Goal: Information Seeking & Learning: Find specific fact

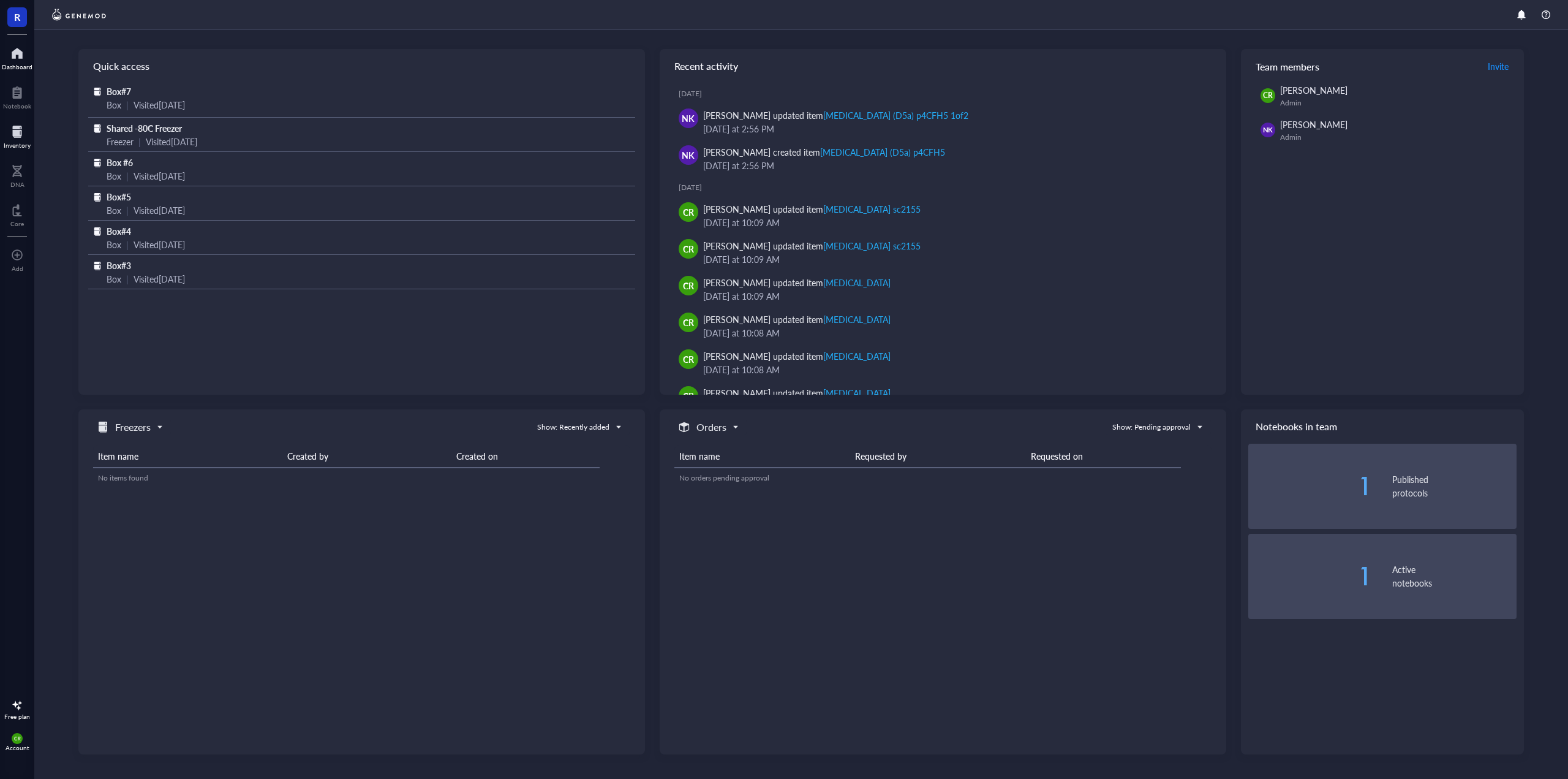
click at [21, 134] on div at bounding box center [17, 131] width 27 height 19
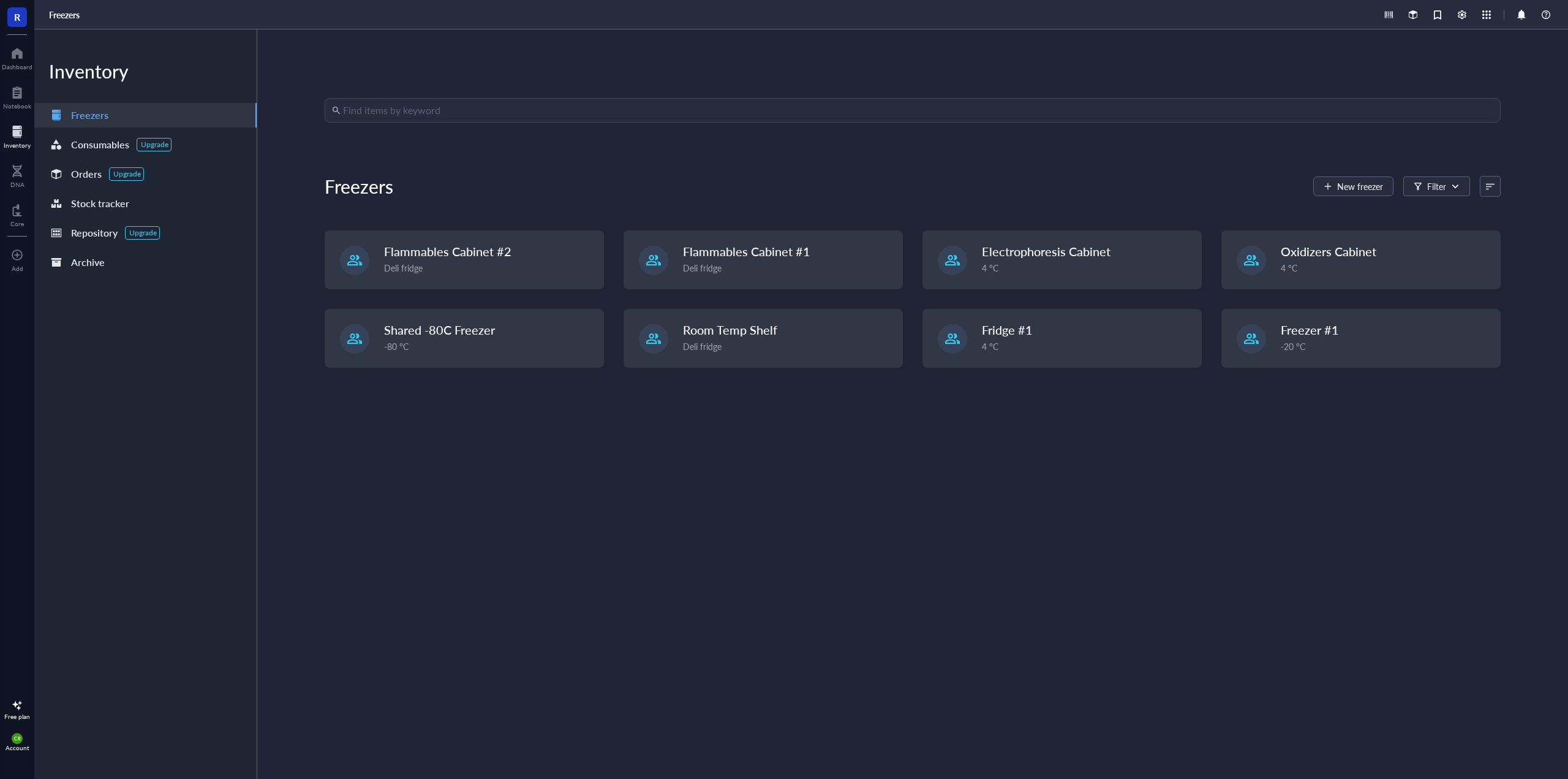
click at [369, 113] on input "search" at bounding box center [918, 109] width 1151 height 23
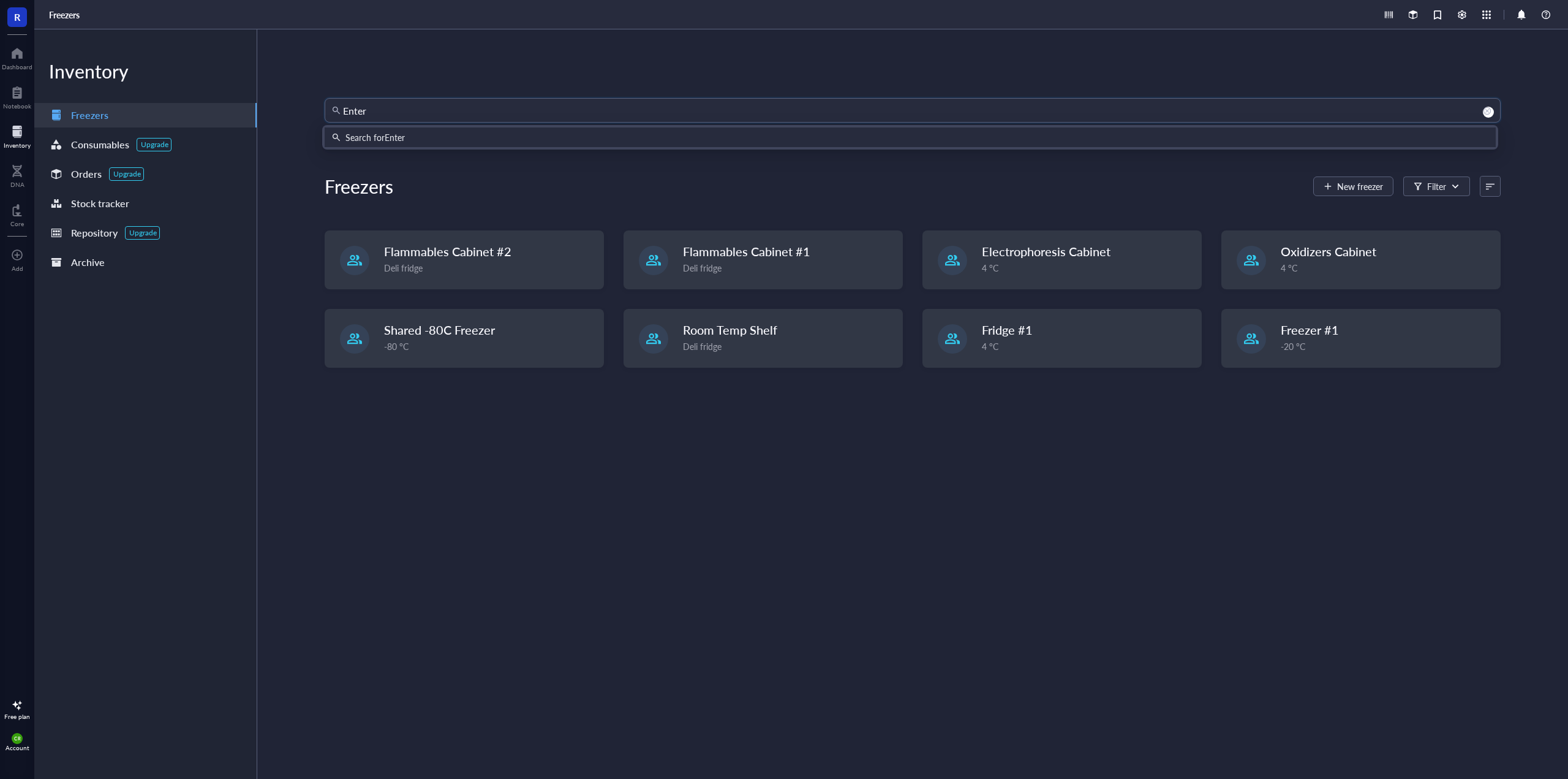
type input "Entero"
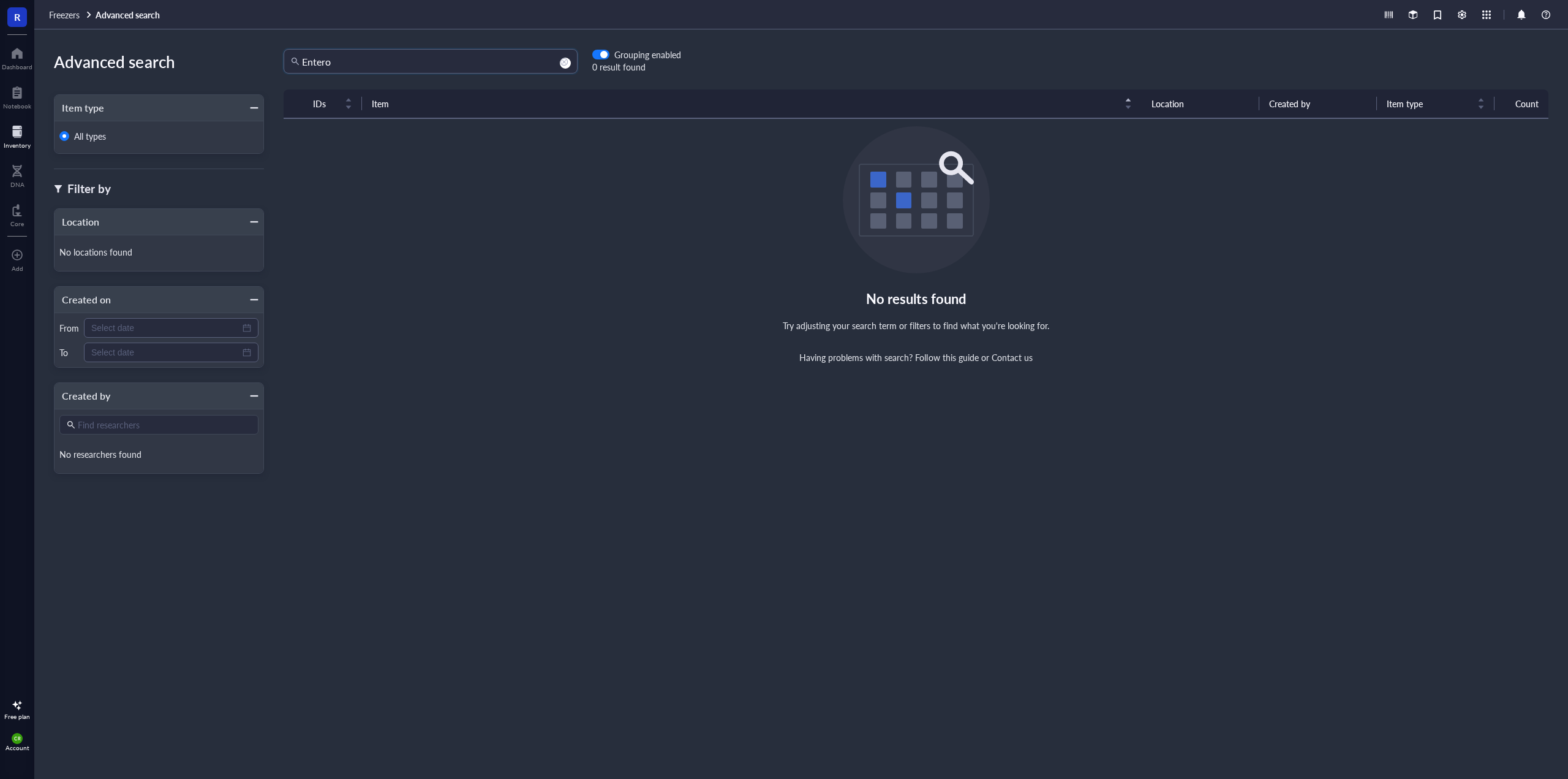
drag, startPoint x: 340, startPoint y: 62, endPoint x: 270, endPoint y: 60, distance: 70.0
click at [272, 60] on div "Entero Entero Grouping enabled 0 result found" at bounding box center [473, 61] width 417 height 24
drag, startPoint x: 368, startPoint y: 62, endPoint x: 288, endPoint y: 58, distance: 80.1
click at [291, 58] on div "[MEDICAL_DATA]" at bounding box center [430, 61] width 294 height 24
drag, startPoint x: 351, startPoint y: 58, endPoint x: 289, endPoint y: 66, distance: 62.5
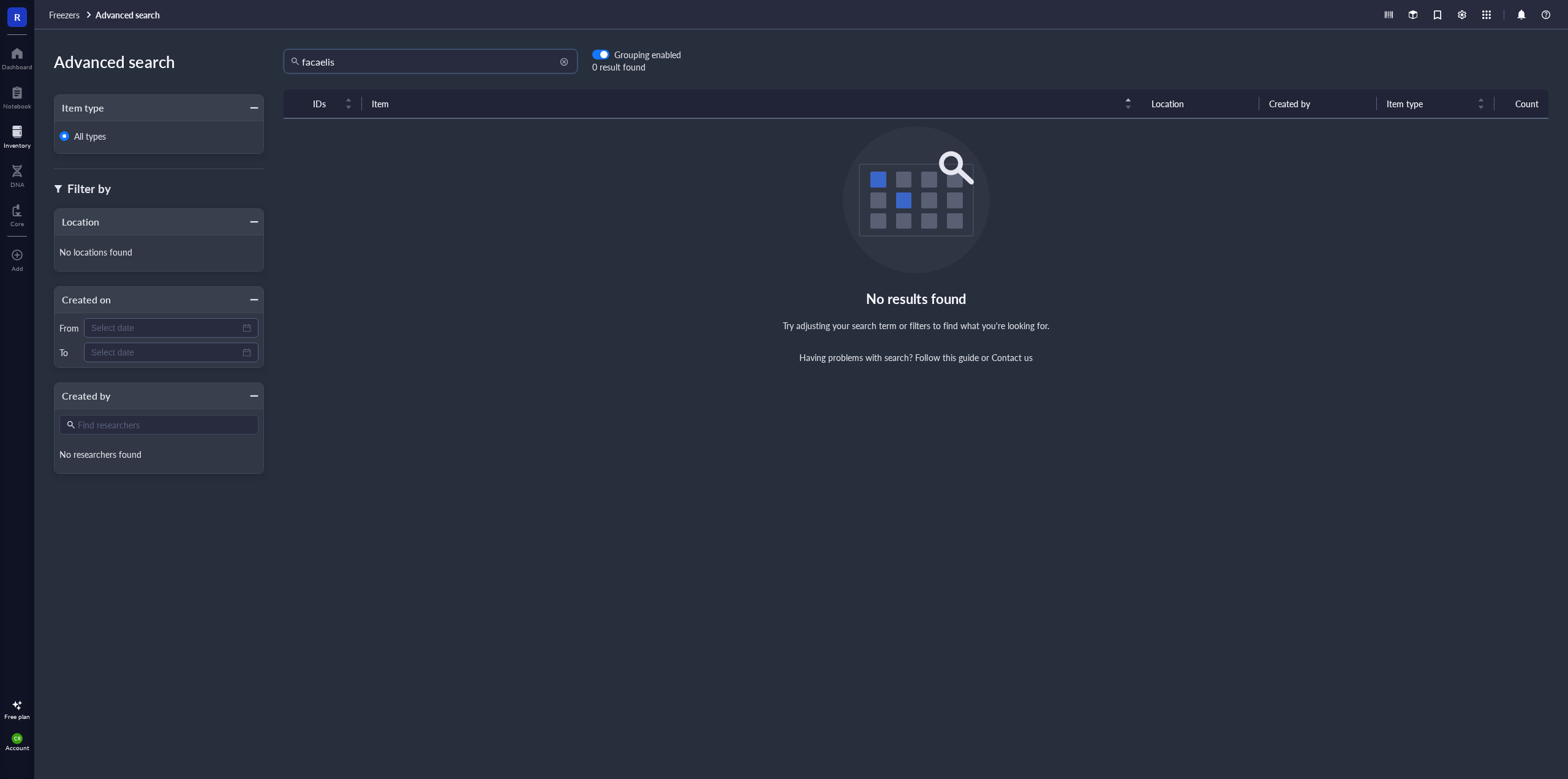
click at [293, 65] on div "facaelis" at bounding box center [430, 61] width 294 height 24
type input "enterobacter"
click at [17, 134] on div at bounding box center [17, 131] width 27 height 19
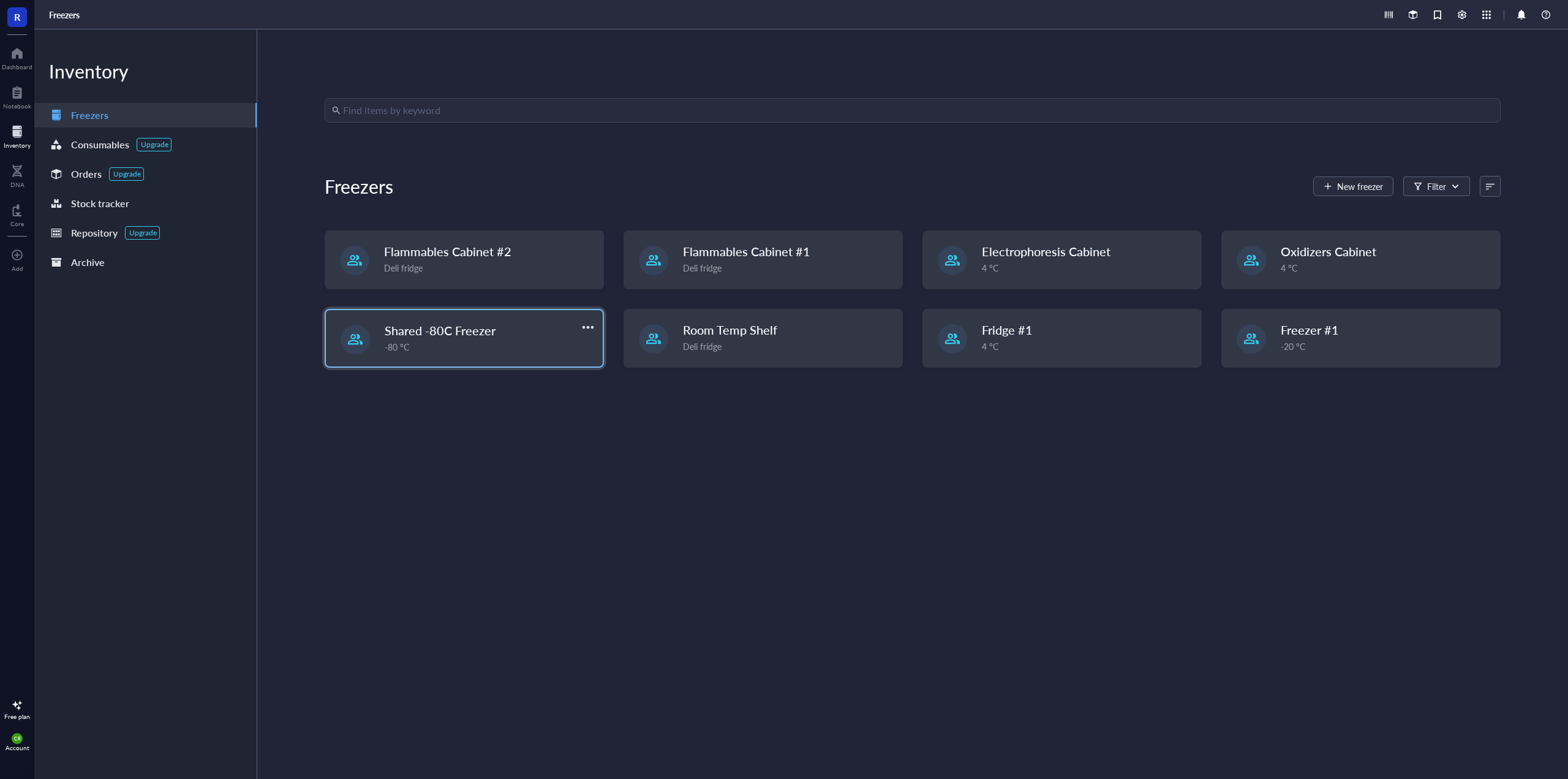
click at [515, 338] on div "Shared -80C Freezer" at bounding box center [476, 330] width 182 height 17
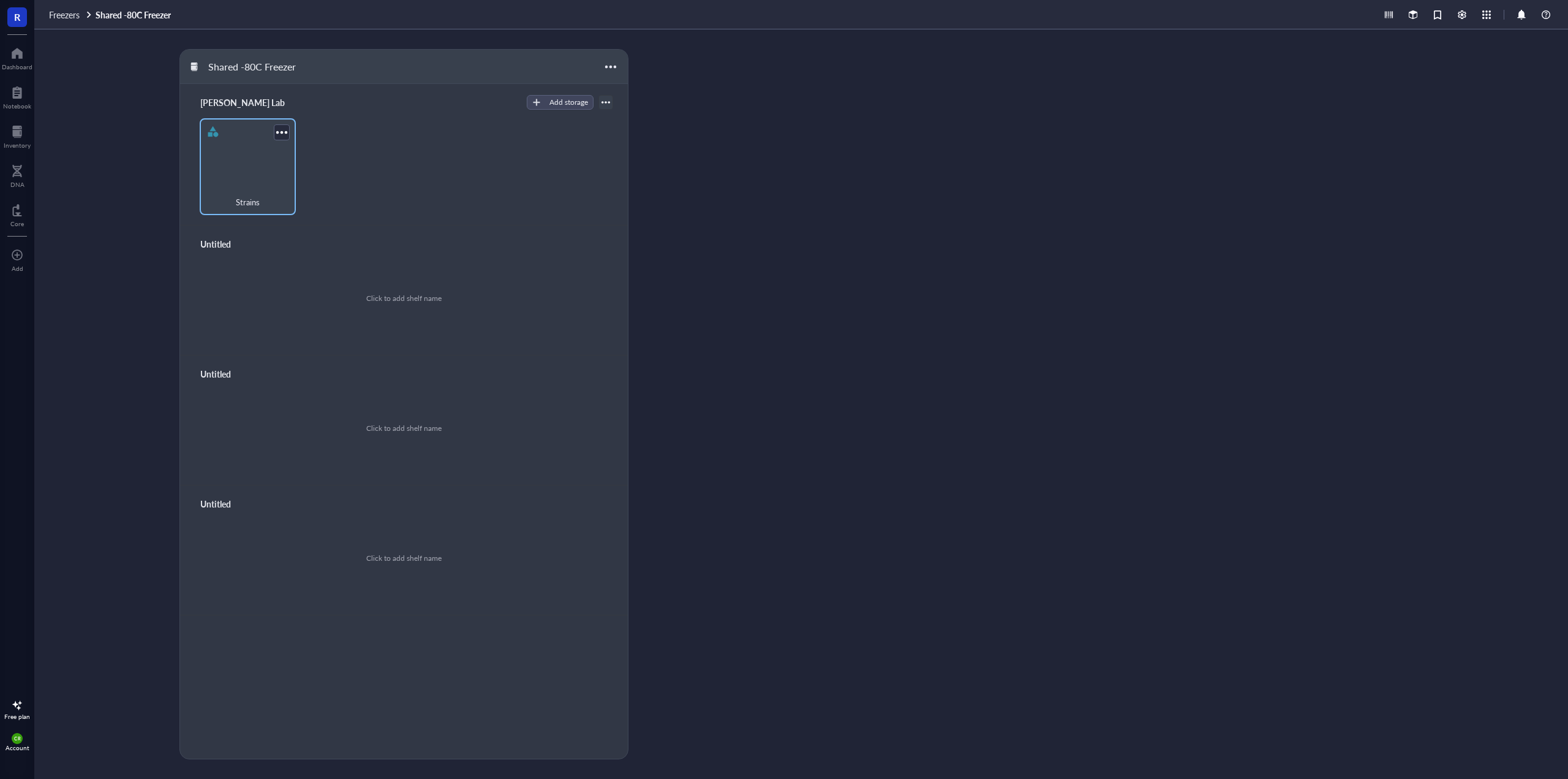
click at [265, 180] on div "Strains" at bounding box center [248, 166] width 96 height 96
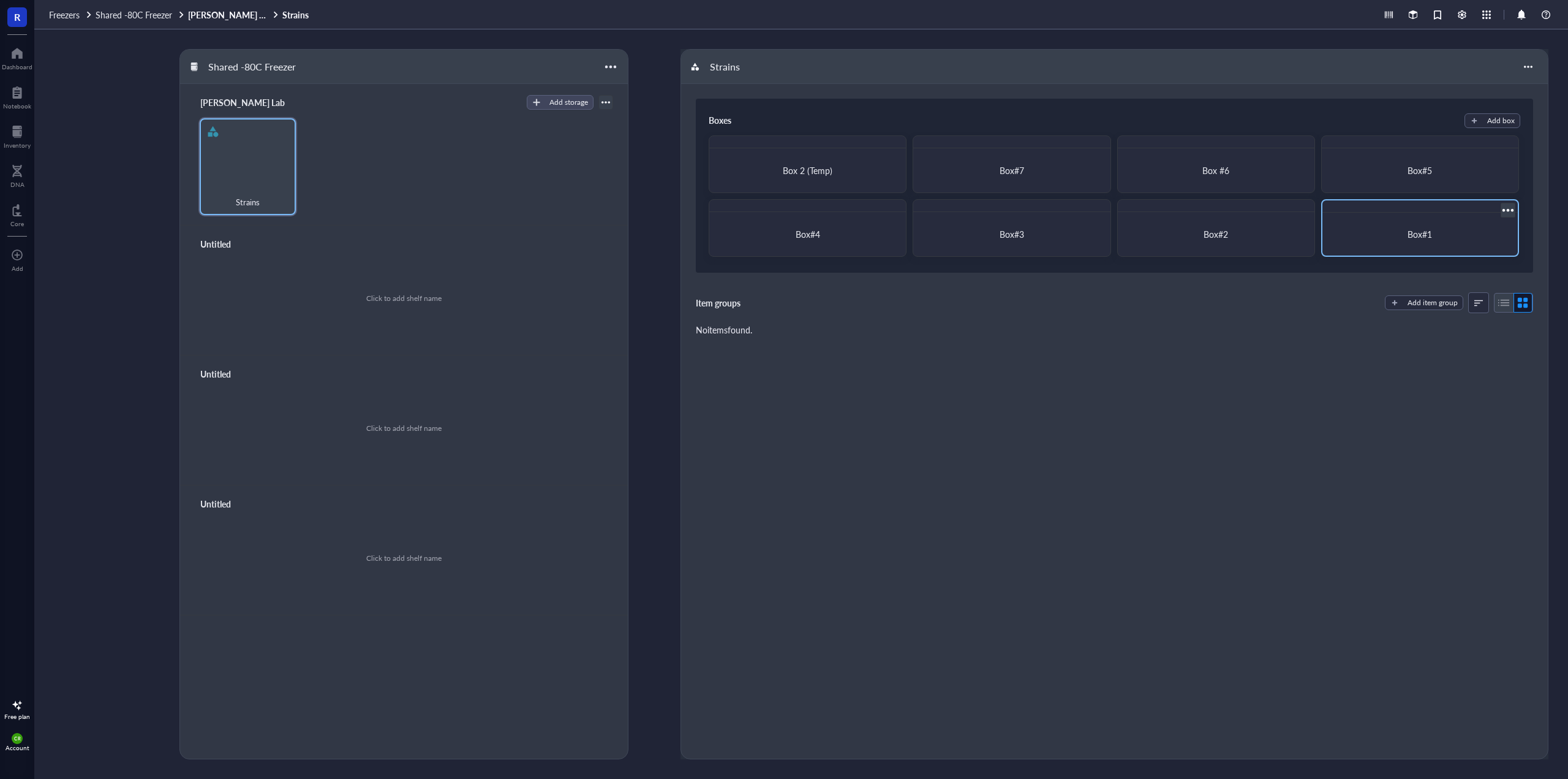
click at [1388, 250] on div "Box#1" at bounding box center [1420, 234] width 185 height 33
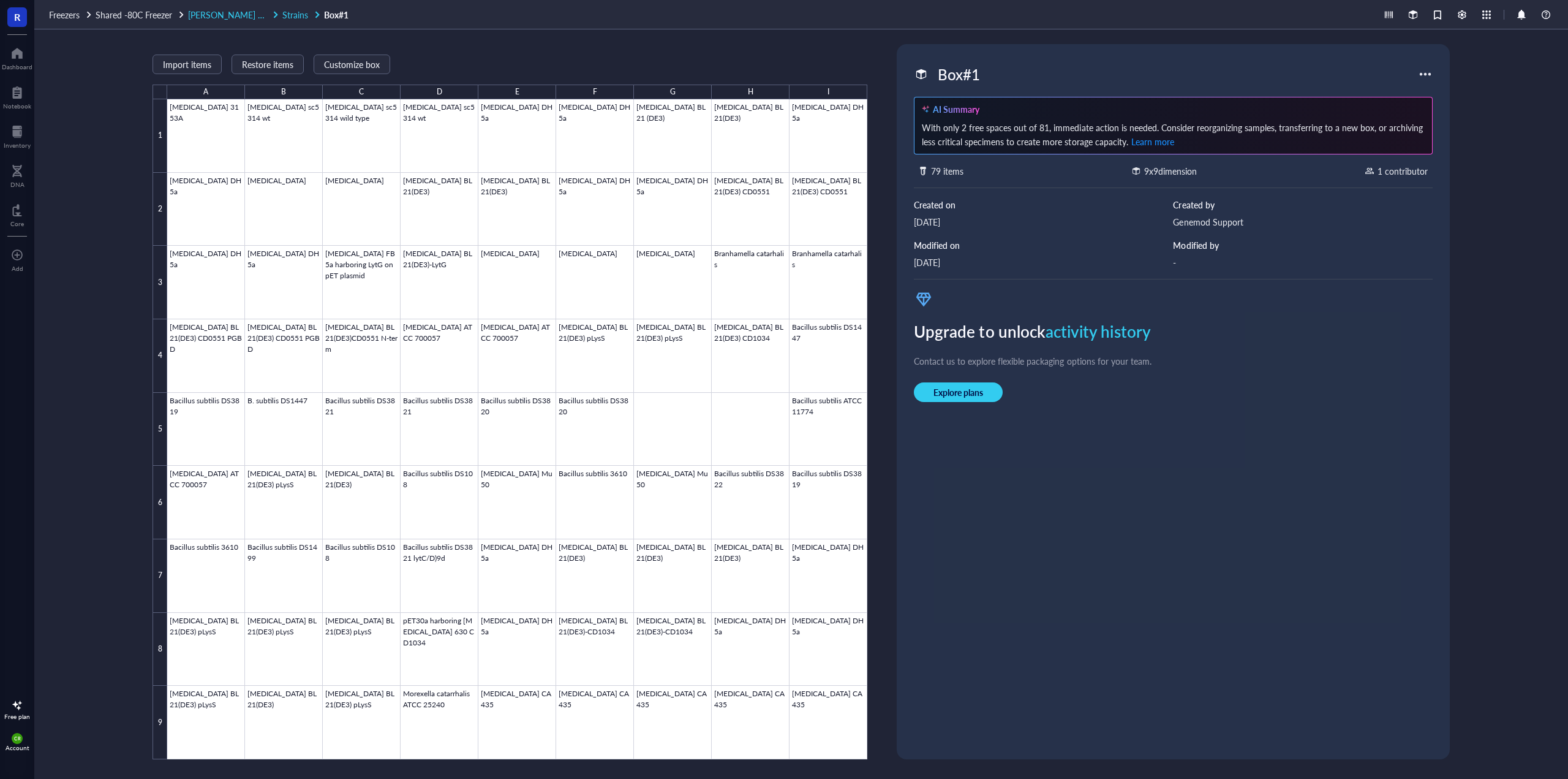
click at [283, 13] on span "Strains" at bounding box center [296, 14] width 26 height 12
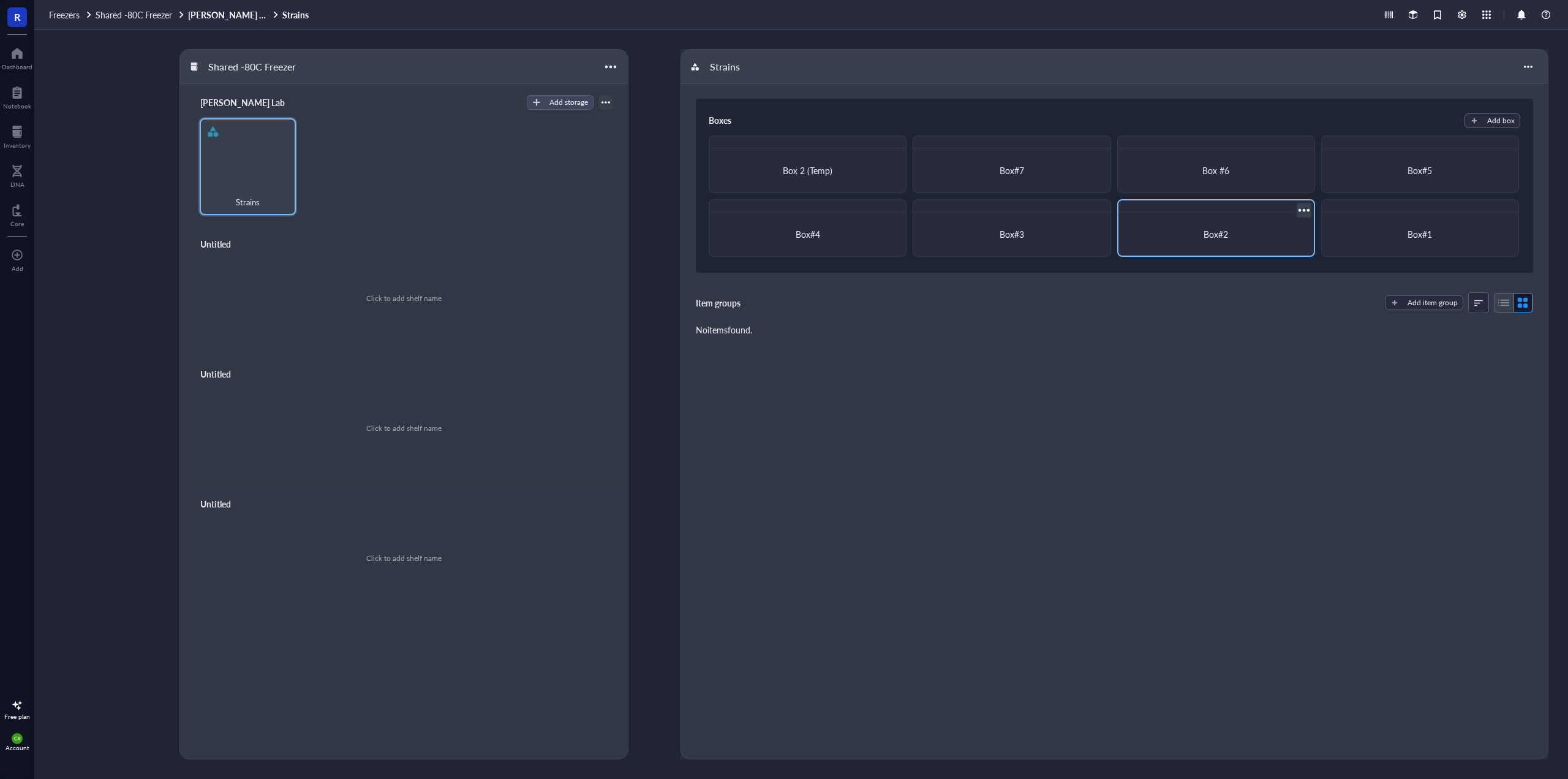
click at [1214, 240] on div "Box#2" at bounding box center [1216, 234] width 185 height 33
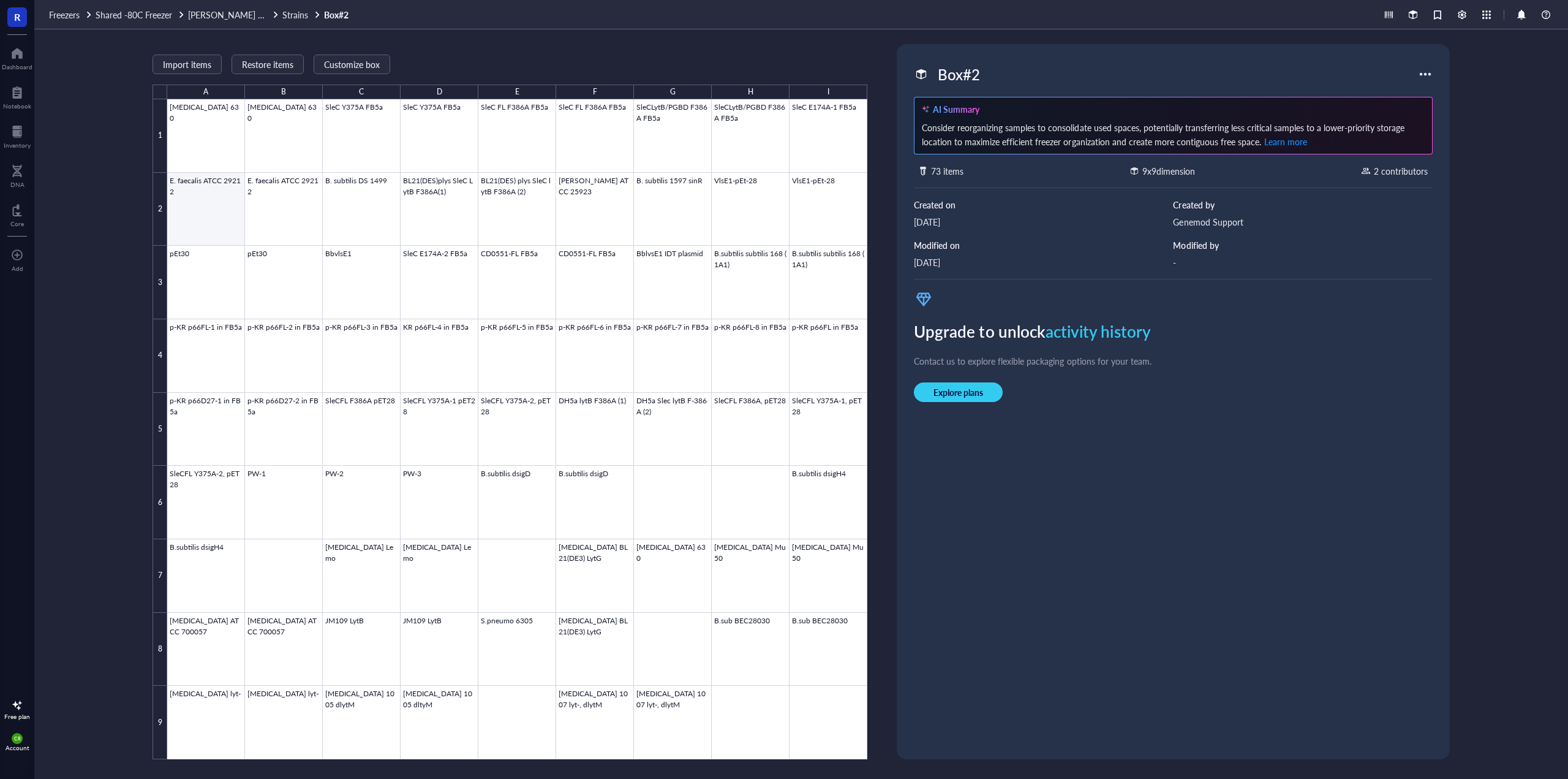
click at [199, 208] on div at bounding box center [516, 428] width 700 height 659
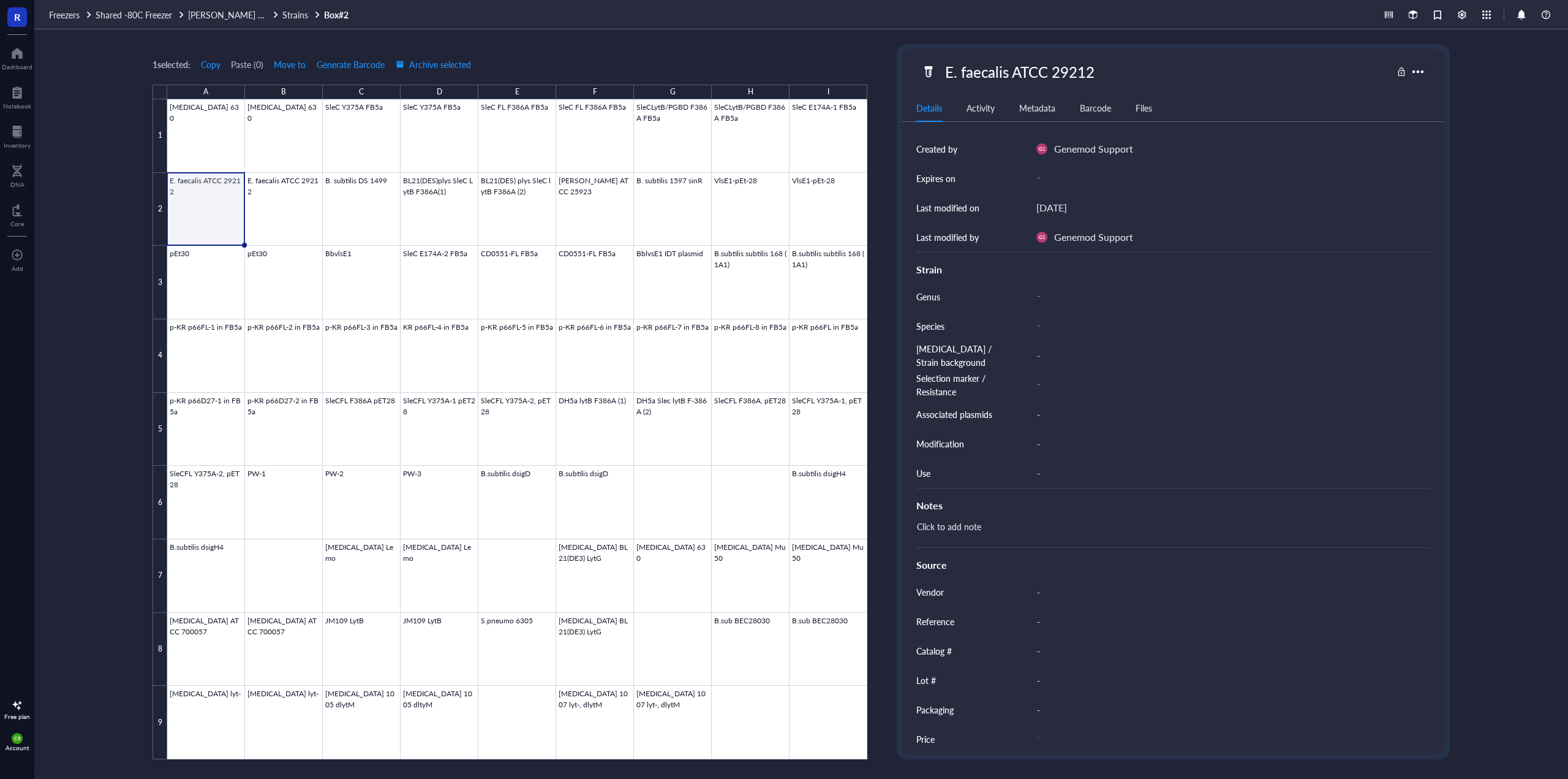
scroll to position [154, 0]
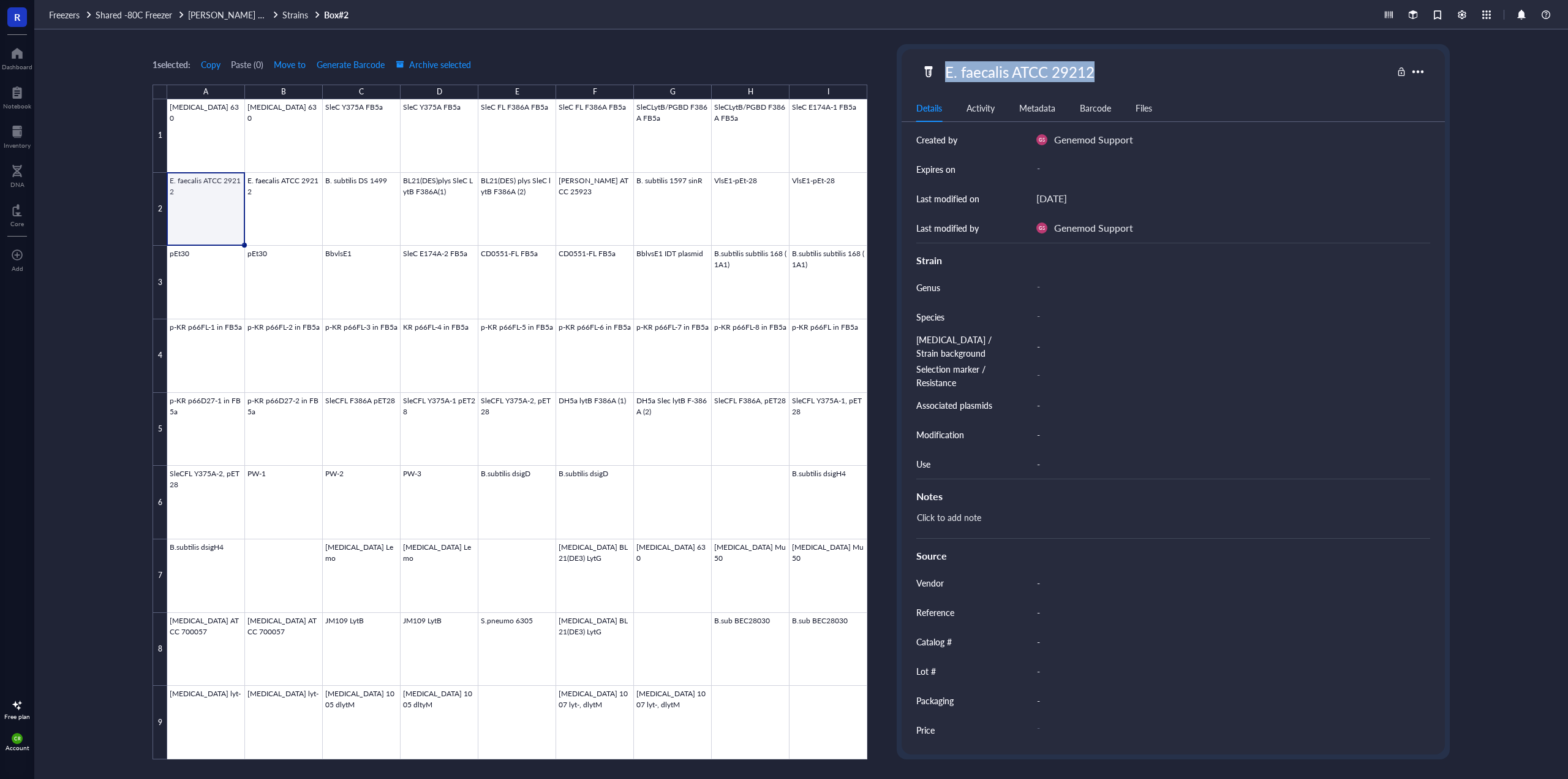
drag, startPoint x: 1098, startPoint y: 75, endPoint x: 947, endPoint y: 71, distance: 151.1
click at [947, 71] on div "E. faecalis ATCC 29212" at bounding box center [1019, 71] width 160 height 26
drag, startPoint x: 1094, startPoint y: 73, endPoint x: 910, endPoint y: 50, distance: 185.4
click at [915, 51] on div "E. faecalis ATCC 29212 Details Activity Metadata Barcode Files ID YY00000571 It…" at bounding box center [1173, 402] width 543 height 705
click at [1051, 289] on div "-" at bounding box center [1228, 287] width 394 height 22
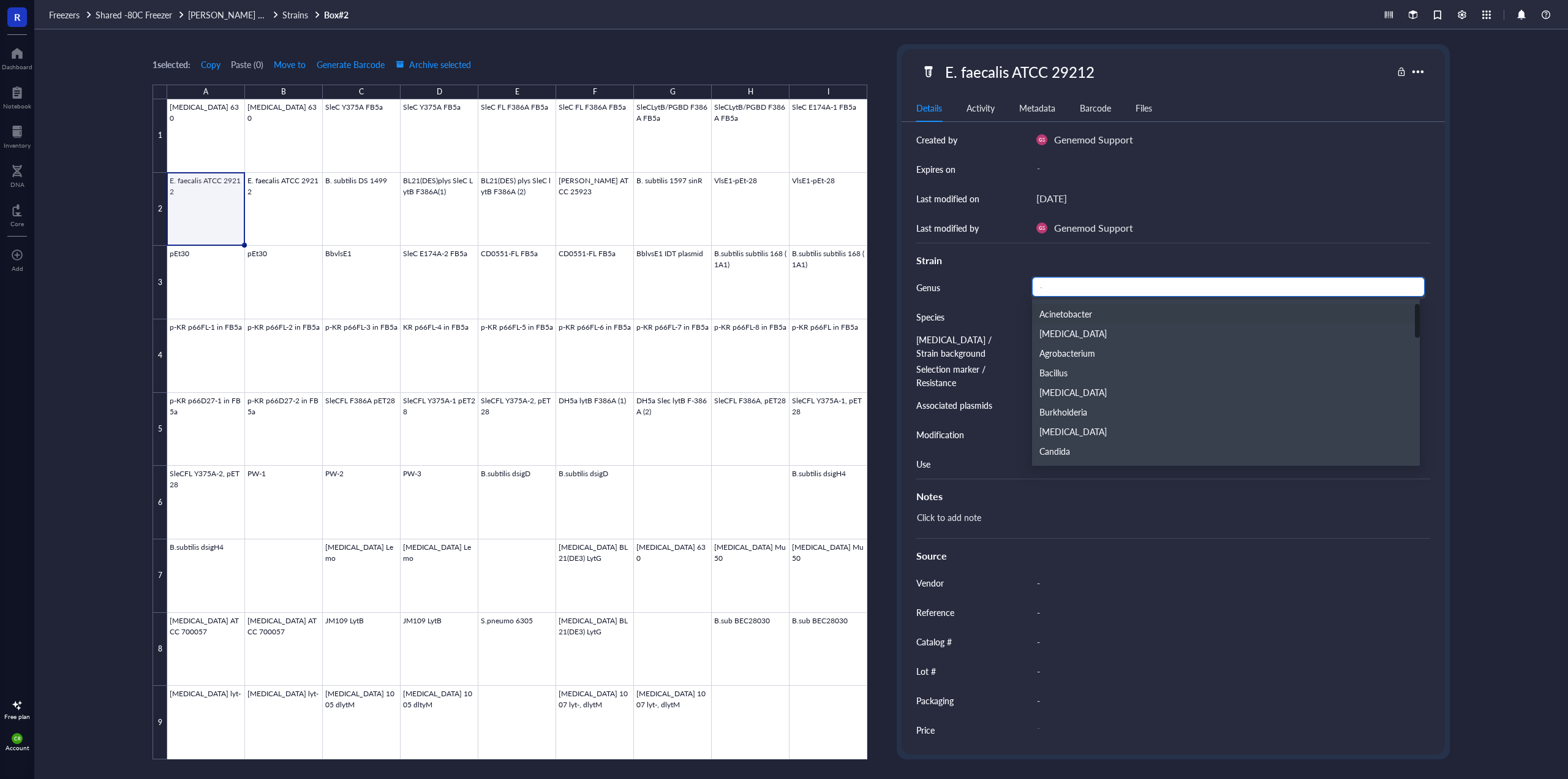
click at [1067, 285] on input "search" at bounding box center [1229, 287] width 378 height 19
click at [1060, 289] on input "search" at bounding box center [1229, 287] width 378 height 19
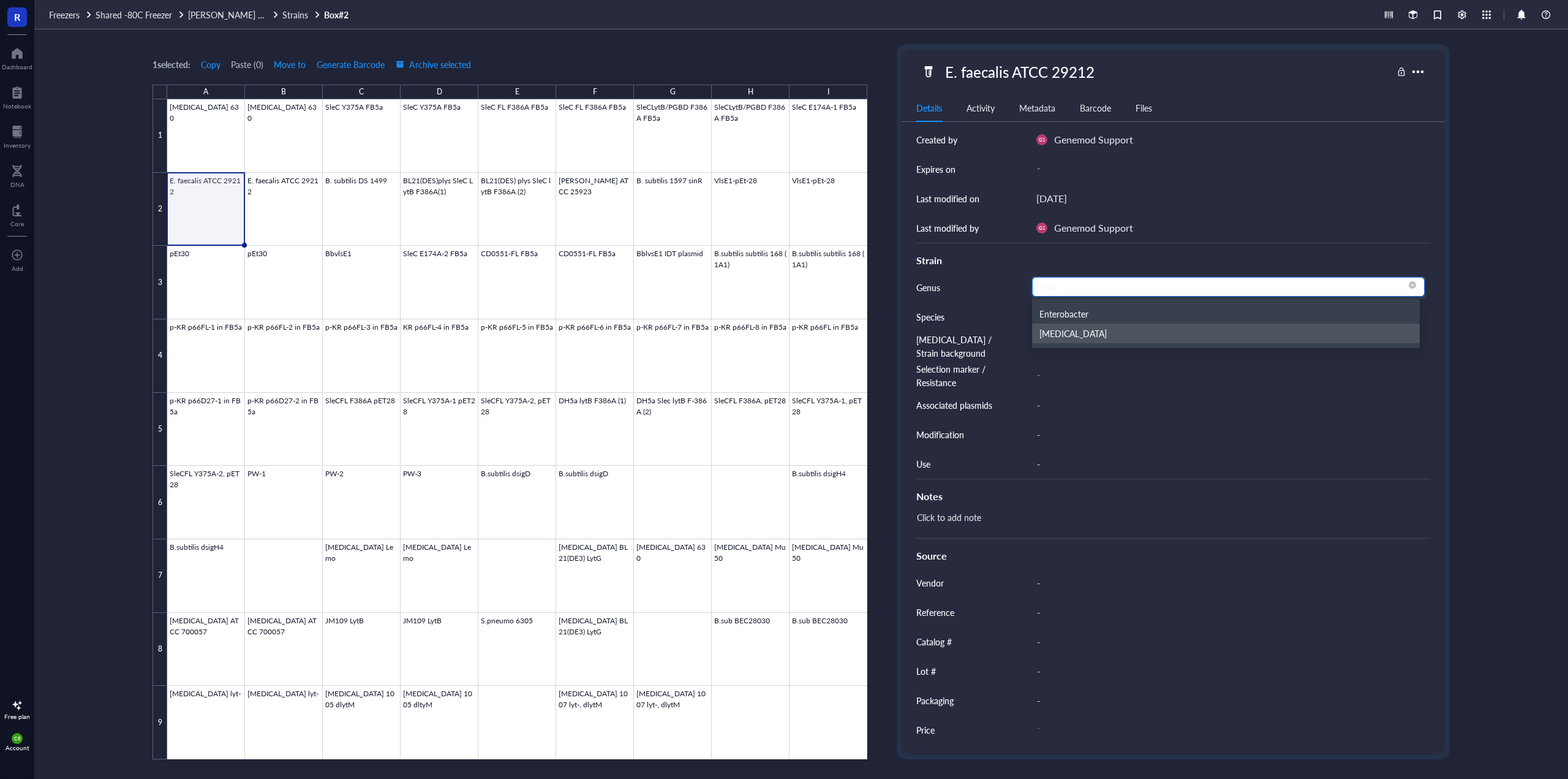
click at [1075, 336] on div "[MEDICAL_DATA]" at bounding box center [1226, 333] width 373 height 14
type input "[MEDICAL_DATA]"
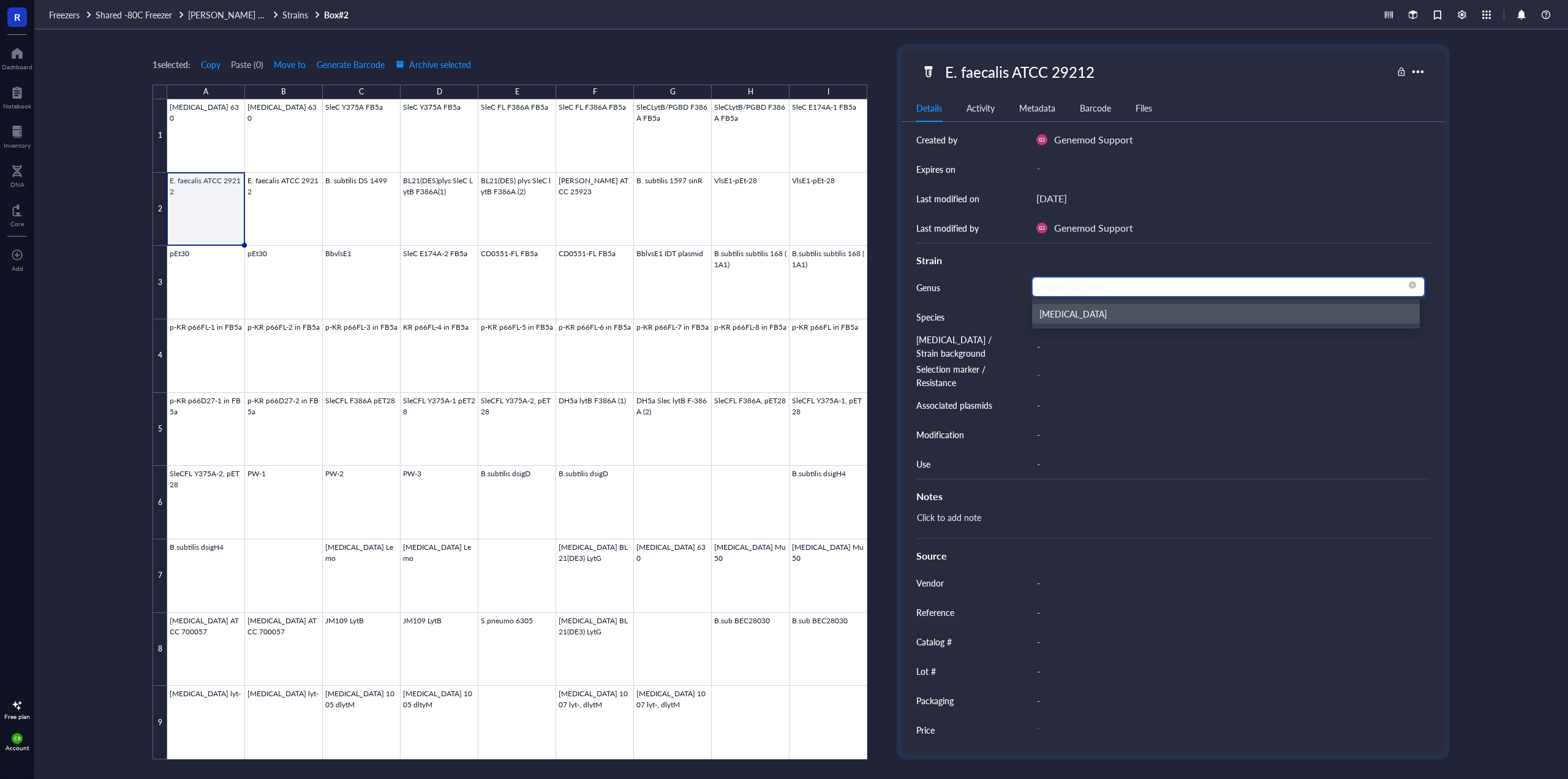
click at [1075, 319] on div "[MEDICAL_DATA]" at bounding box center [1226, 313] width 373 height 14
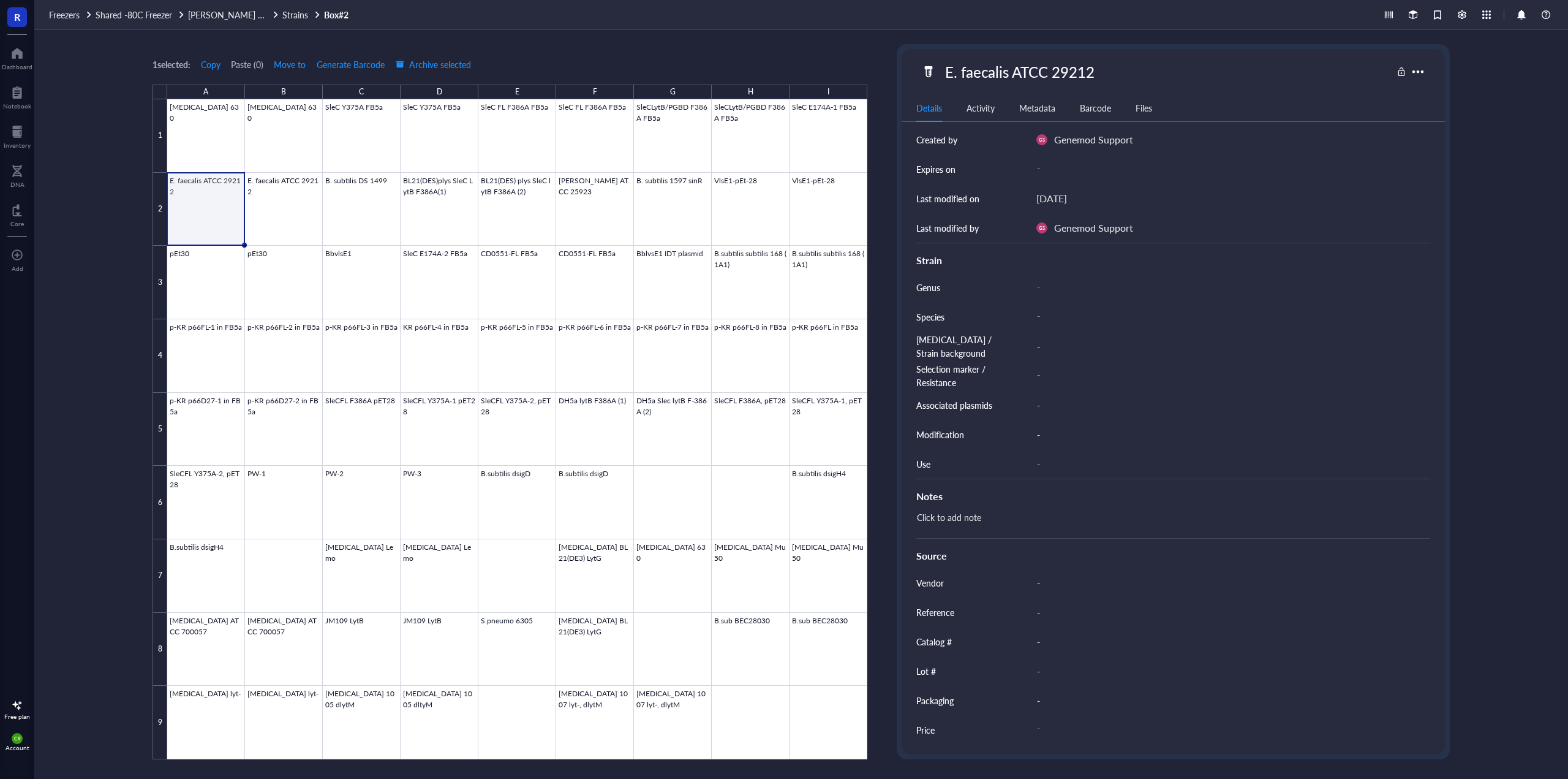
click at [968, 320] on div "Species" at bounding box center [962, 317] width 91 height 30
click at [1050, 321] on div "-" at bounding box center [1228, 317] width 394 height 22
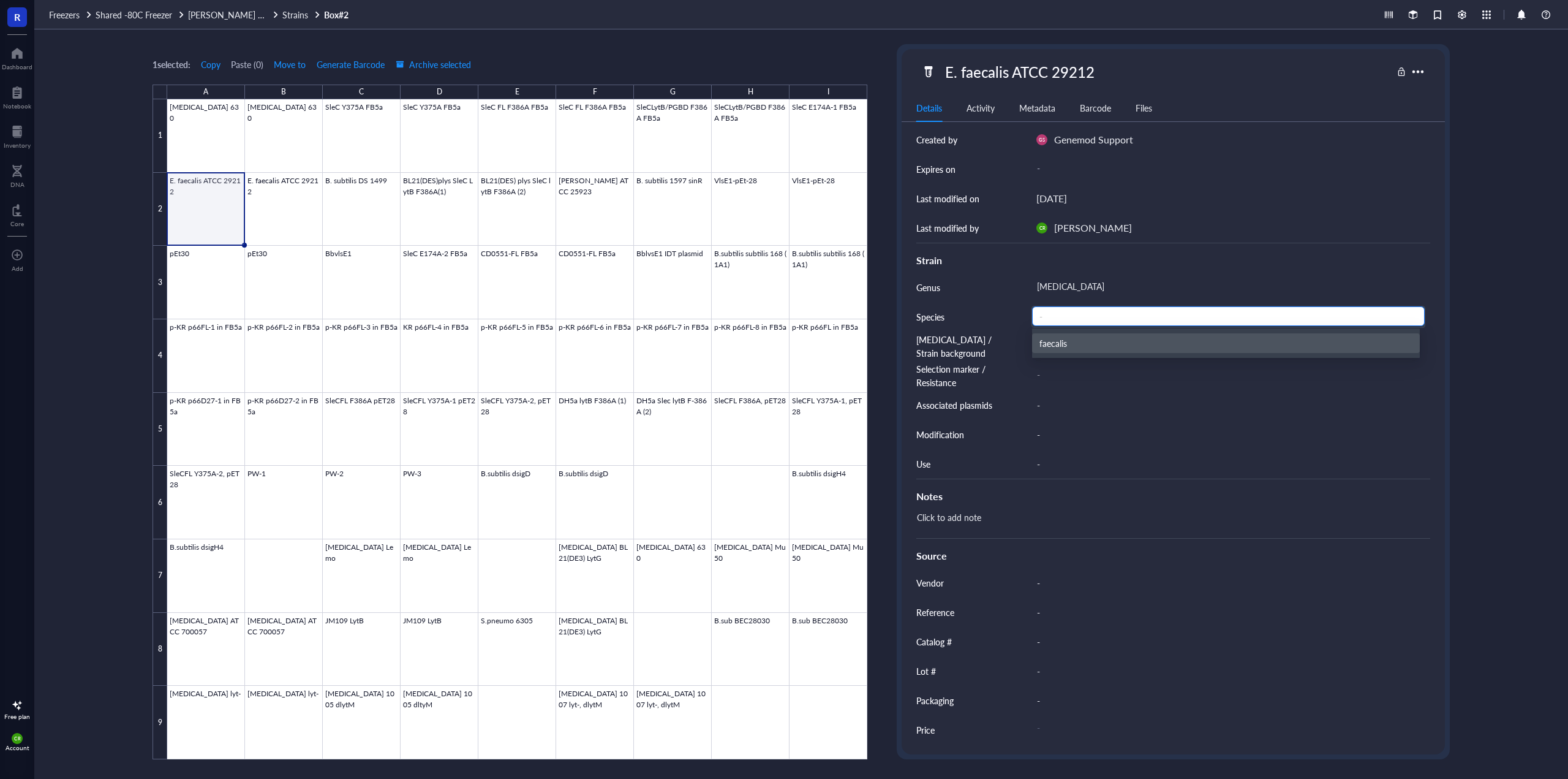
click at [1053, 345] on div "faecalis" at bounding box center [1226, 343] width 373 height 14
type input "faecalis"
click at [1057, 347] on div "faecalis" at bounding box center [1226, 343] width 373 height 14
click at [994, 346] on div "[MEDICAL_DATA] / Strain background" at bounding box center [962, 346] width 91 height 27
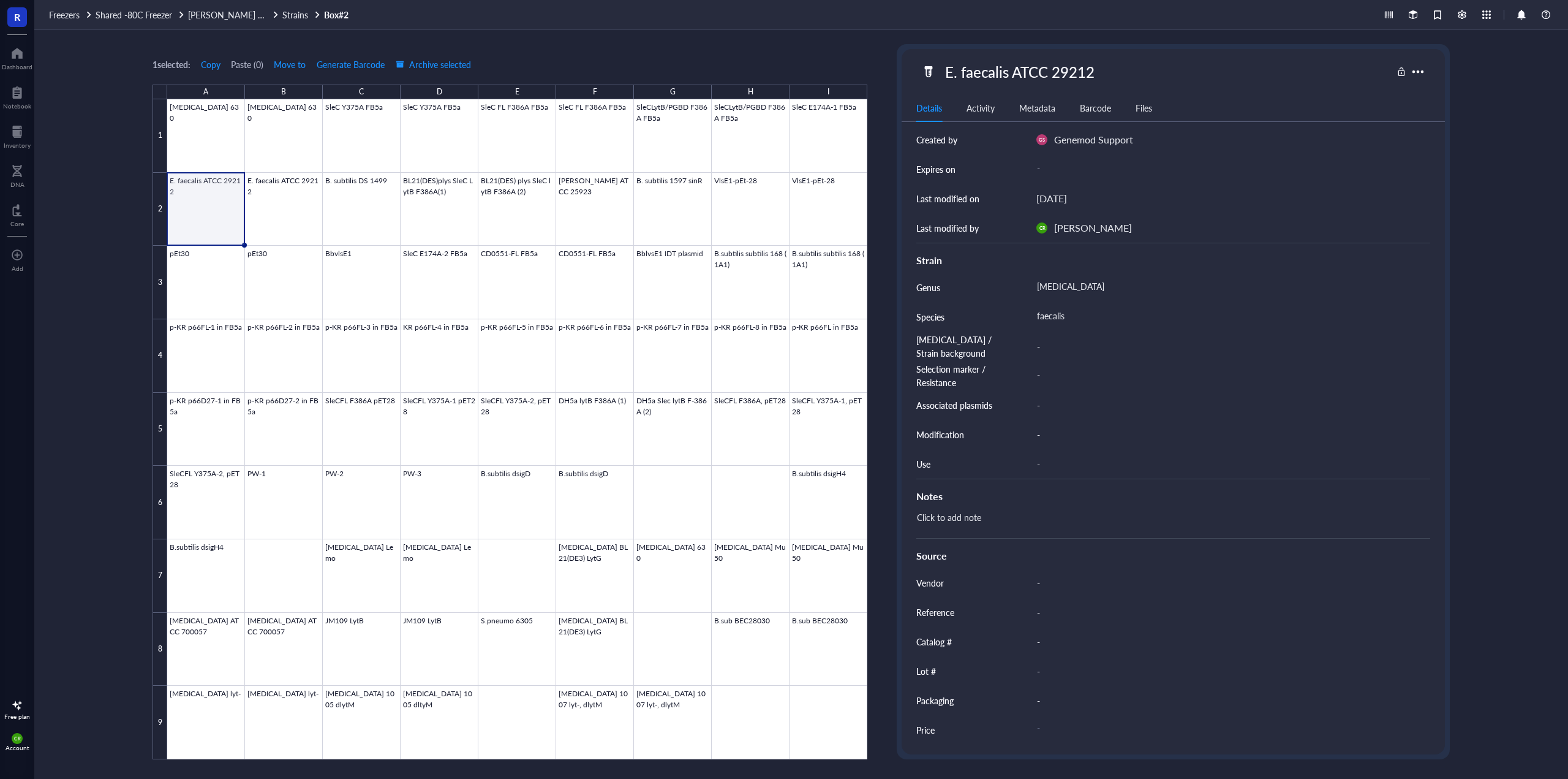
click at [1040, 346] on div "-" at bounding box center [1228, 346] width 394 height 26
type input "ATCC 29212"
click at [1044, 589] on div "-" at bounding box center [1228, 582] width 394 height 26
click at [1056, 588] on div "-" at bounding box center [1228, 582] width 394 height 26
type input "ATCC"
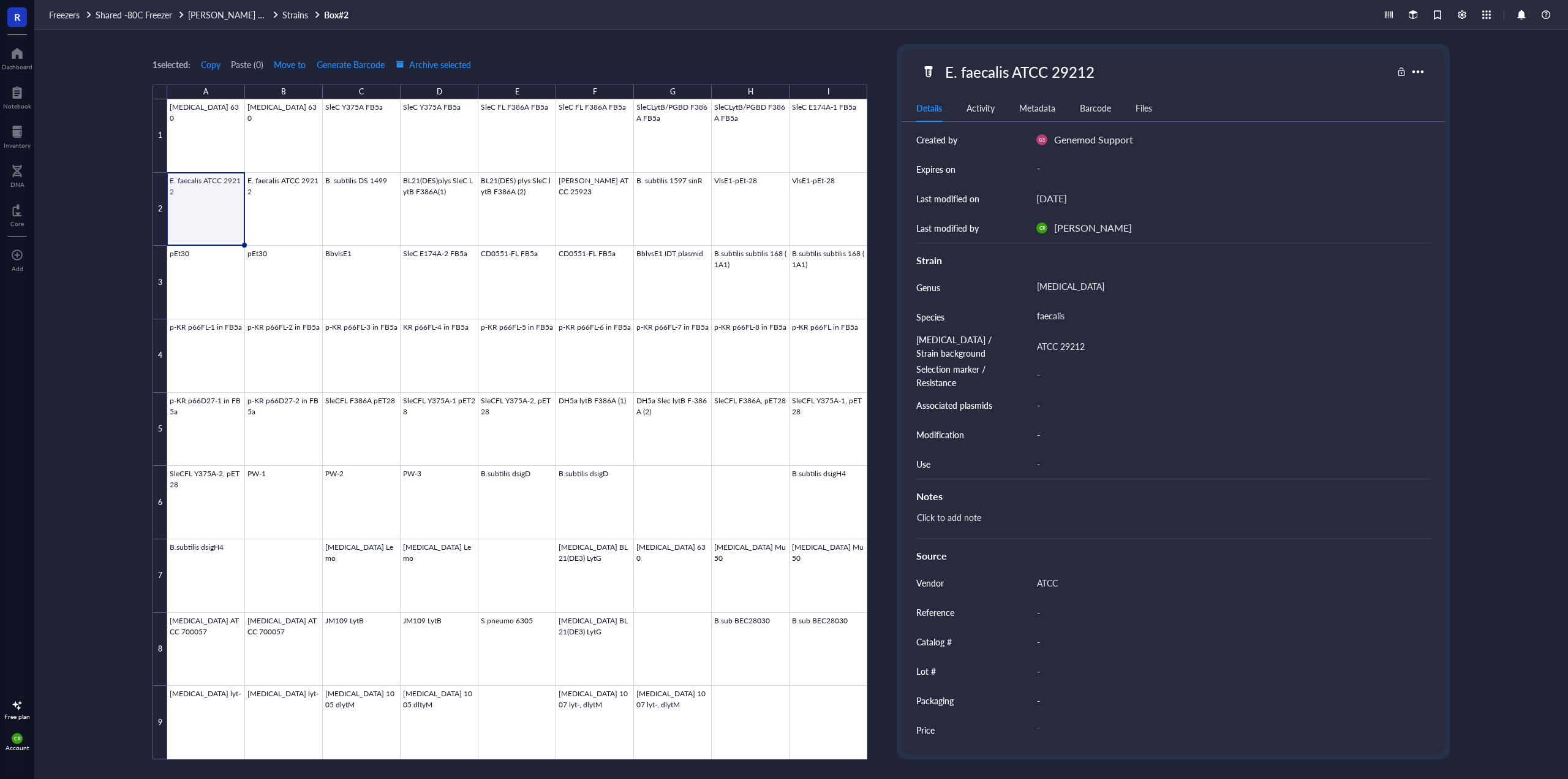
click at [971, 517] on div "Click to add note" at bounding box center [1168, 523] width 514 height 30
click at [967, 520] on div "Click to add note" at bounding box center [1168, 523] width 514 height 30
type textarea "[MEDICAL_DATA] strain [[GEOGRAPHIC_DATA]] was isolated from urine. This whole-g…"
click at [1135, 528] on div "[MEDICAL_DATA] strain [[GEOGRAPHIC_DATA]] was isolated from urine. This whole-g…" at bounding box center [1168, 523] width 514 height 30
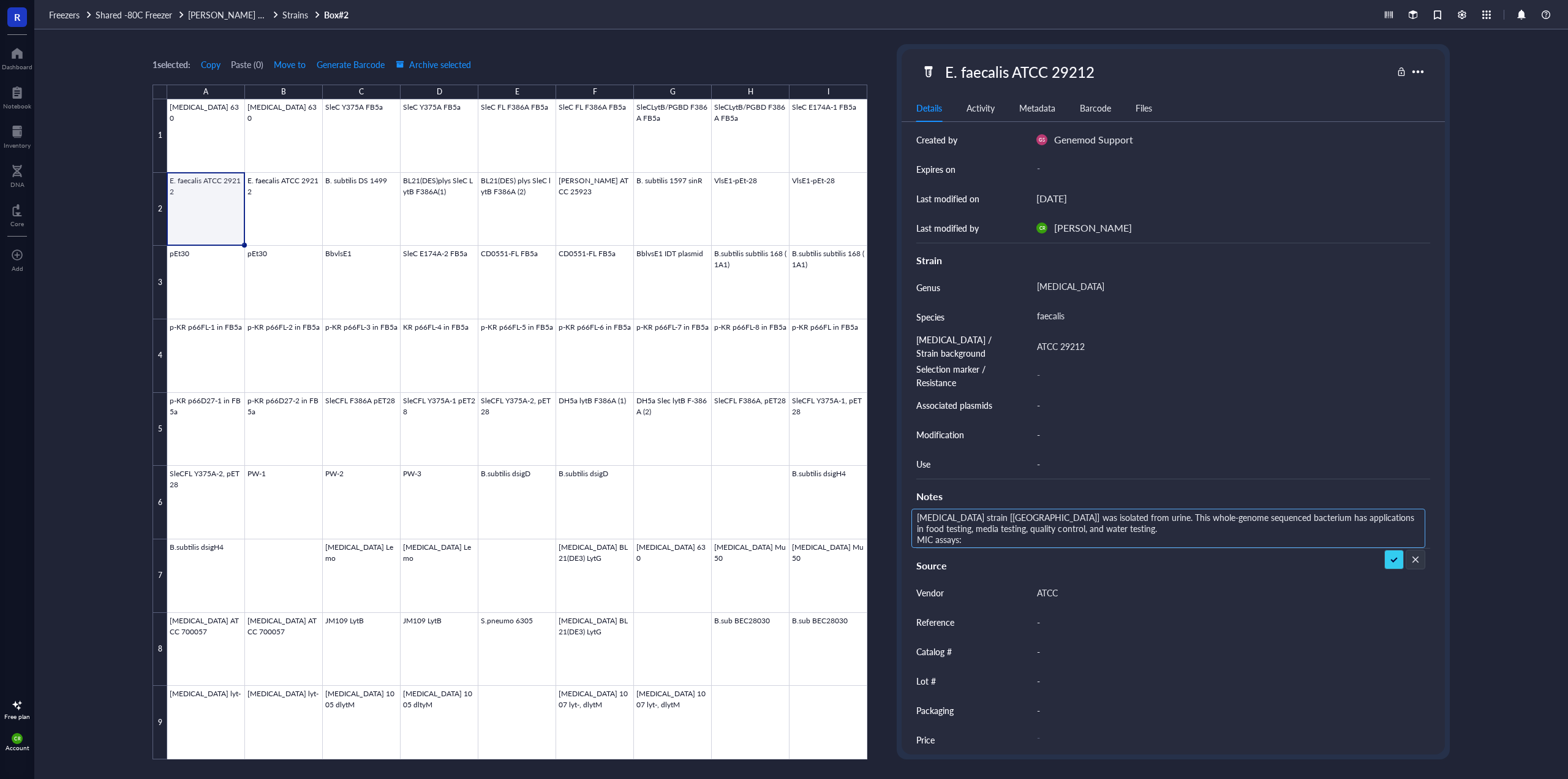
type textarea "[MEDICAL_DATA] strain [[GEOGRAPHIC_DATA]] was isolated from urine. This whole-g…"
click at [1138, 541] on div "[MEDICAL_DATA] strain [[GEOGRAPHIC_DATA]] was isolated from urine. This whole-g…" at bounding box center [1168, 528] width 514 height 39
type textarea "[MEDICAL_DATA] strain [[GEOGRAPHIC_DATA]] was isolated from urine. This whole-g…"
click at [1503, 282] on div "1 selected: Copy Paste ( 0 ) Move to Generate Barcode Archive selected A B C D …" at bounding box center [801, 404] width 1534 height 749
